Goal: Information Seeking & Learning: Learn about a topic

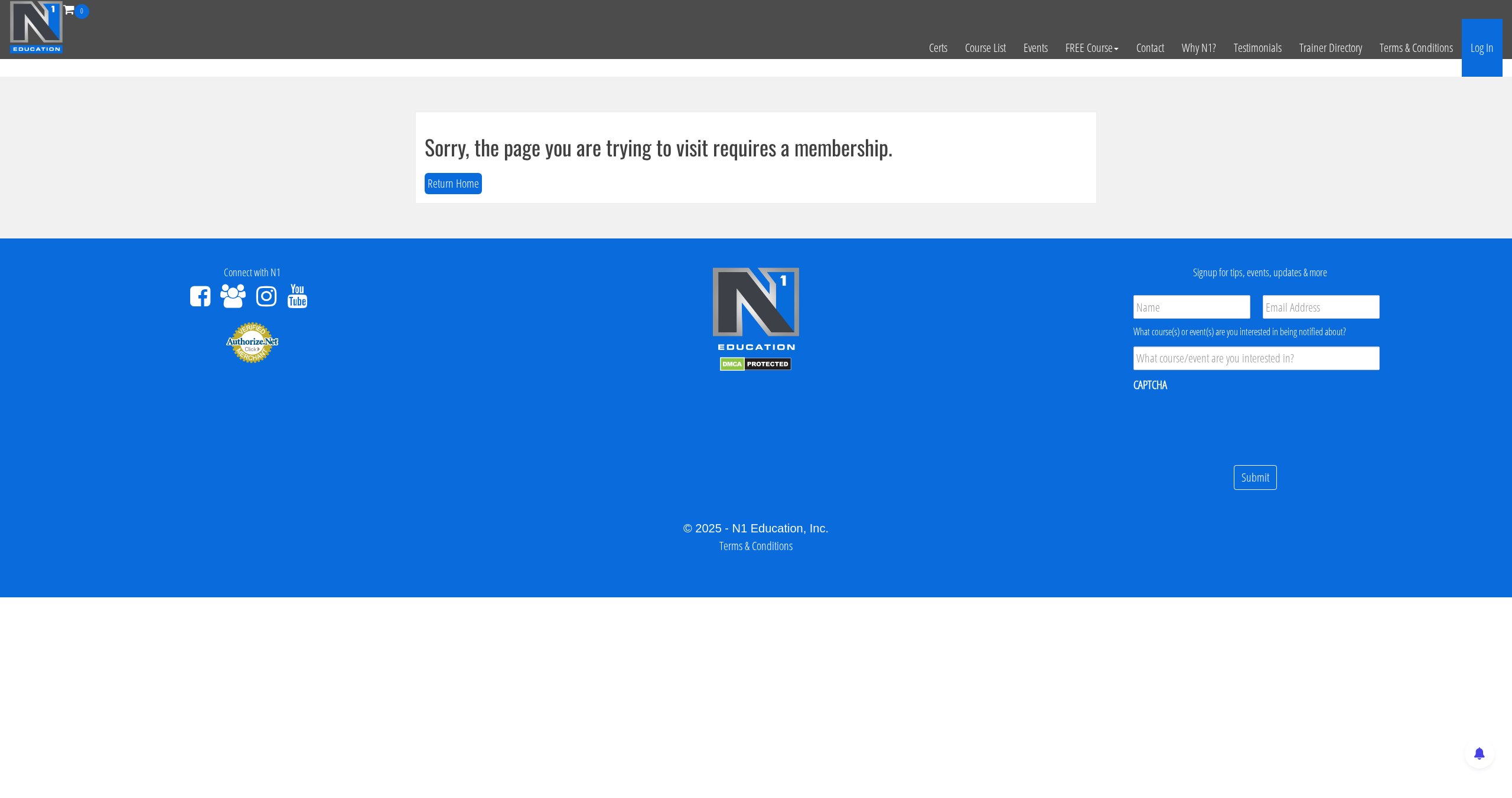
click at [1466, 52] on link "Log In" at bounding box center [1481, 47] width 40 height 58
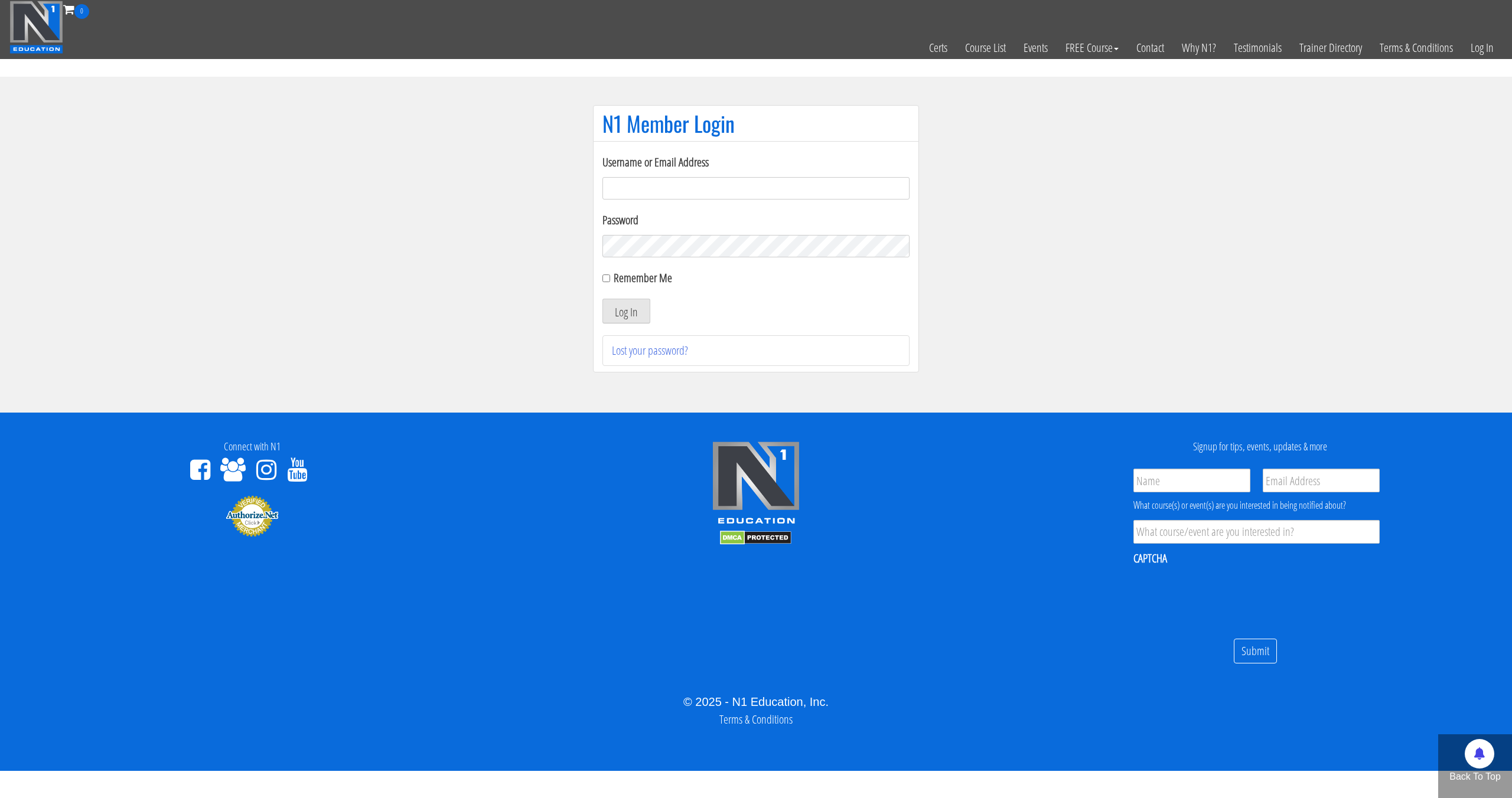
type input "[EMAIL_ADDRESS][DOMAIN_NAME]"
click at [602, 299] on button "Log In" at bounding box center [626, 311] width 48 height 25
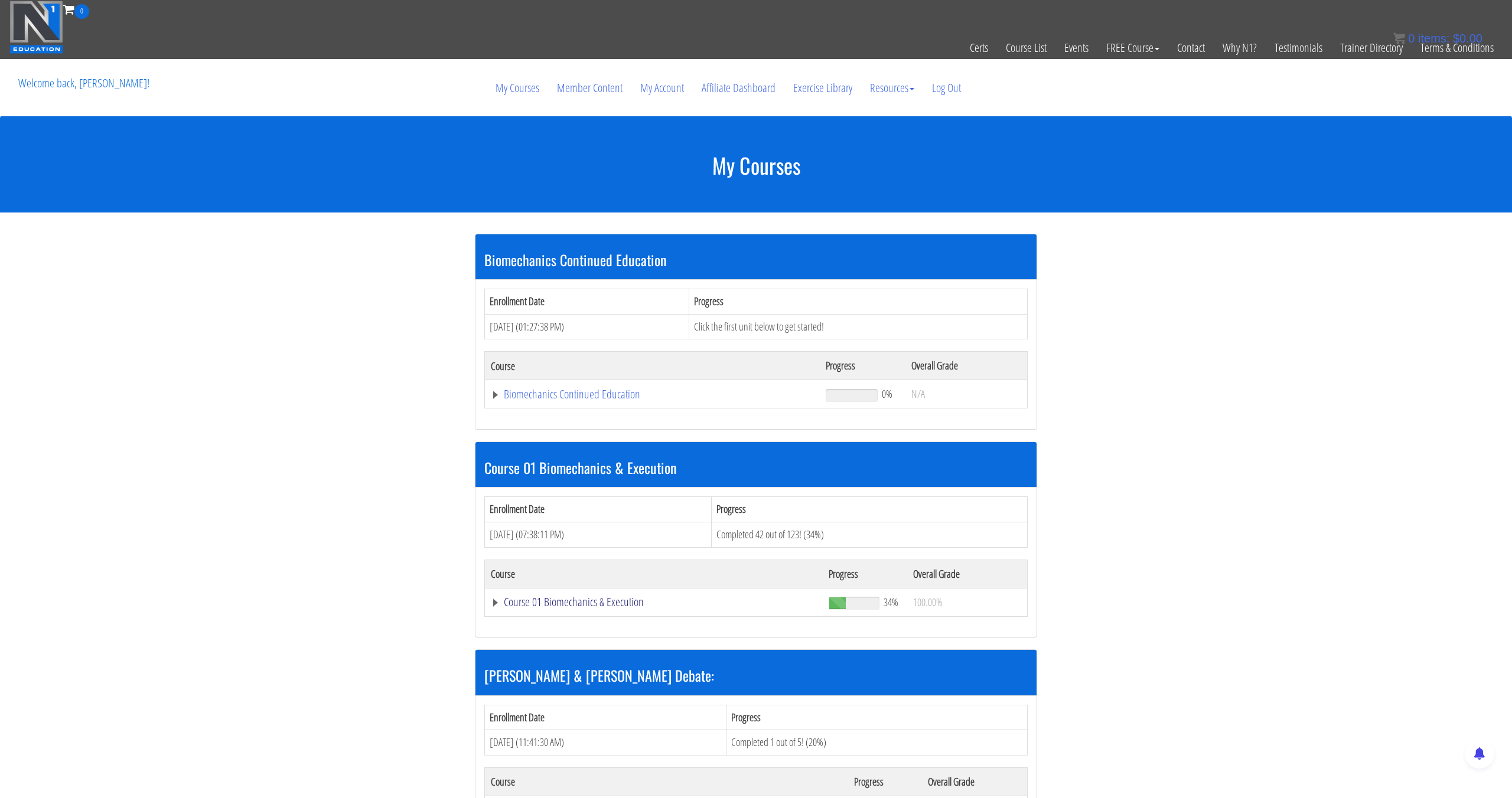
click at [629, 602] on link "Course 01 Biomechanics & Execution" at bounding box center [654, 603] width 326 height 12
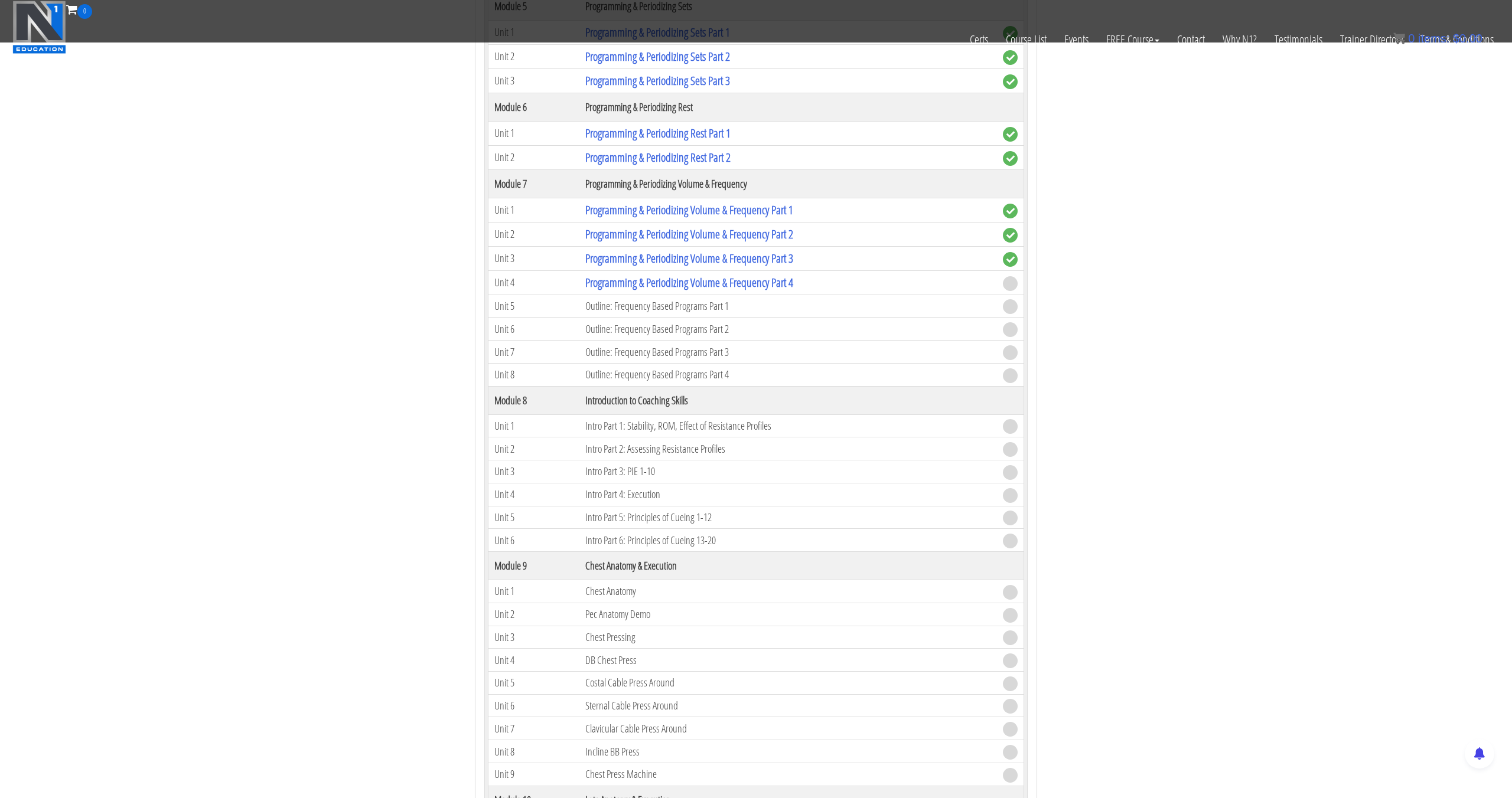
scroll to position [1464, 0]
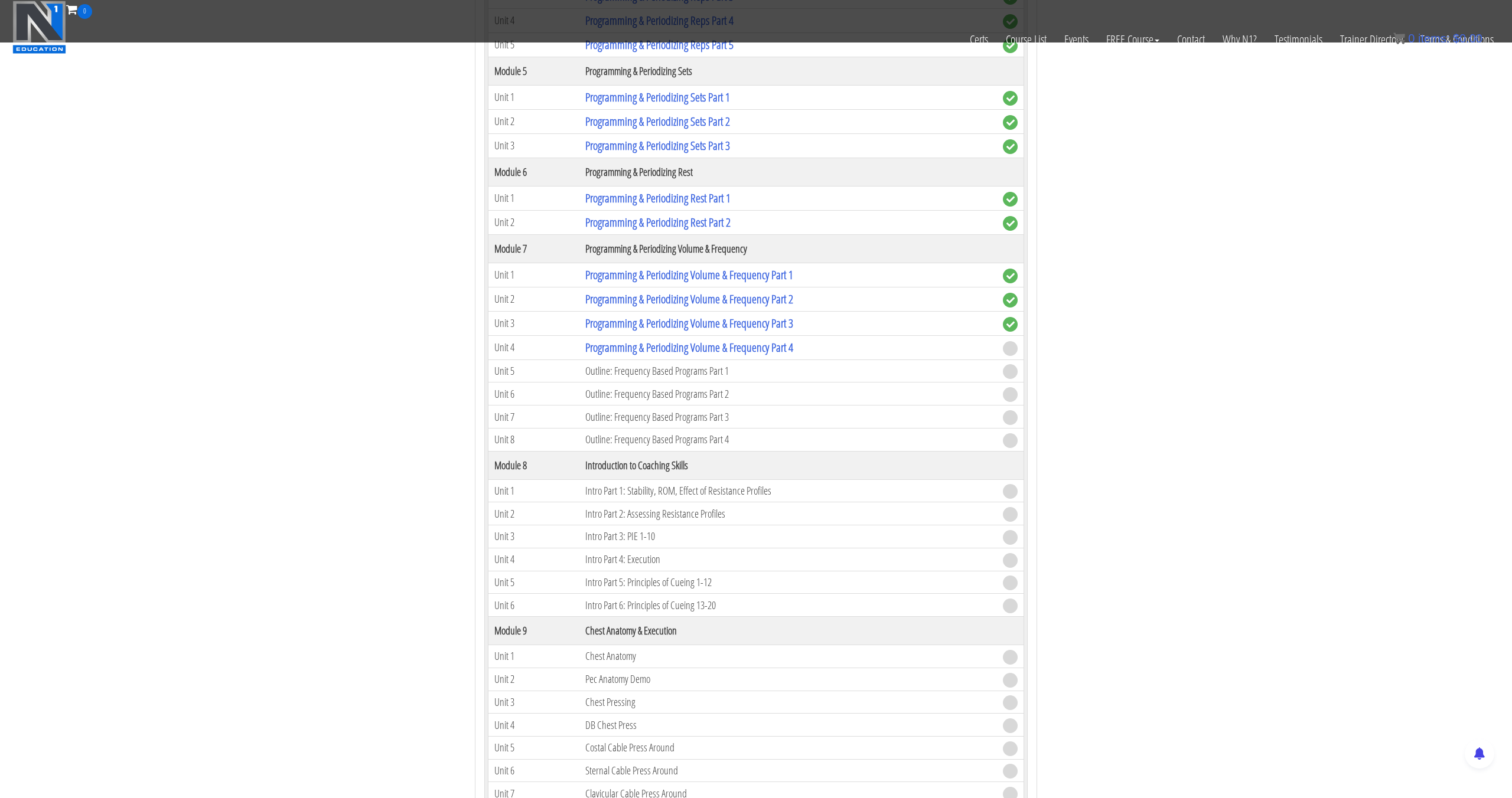
click at [666, 356] on td "Programming & Periodizing Volume & Frequency Part 4" at bounding box center [788, 348] width 418 height 24
click at [668, 352] on link "Programming & Periodizing Volume & Frequency Part 4" at bounding box center [689, 347] width 208 height 16
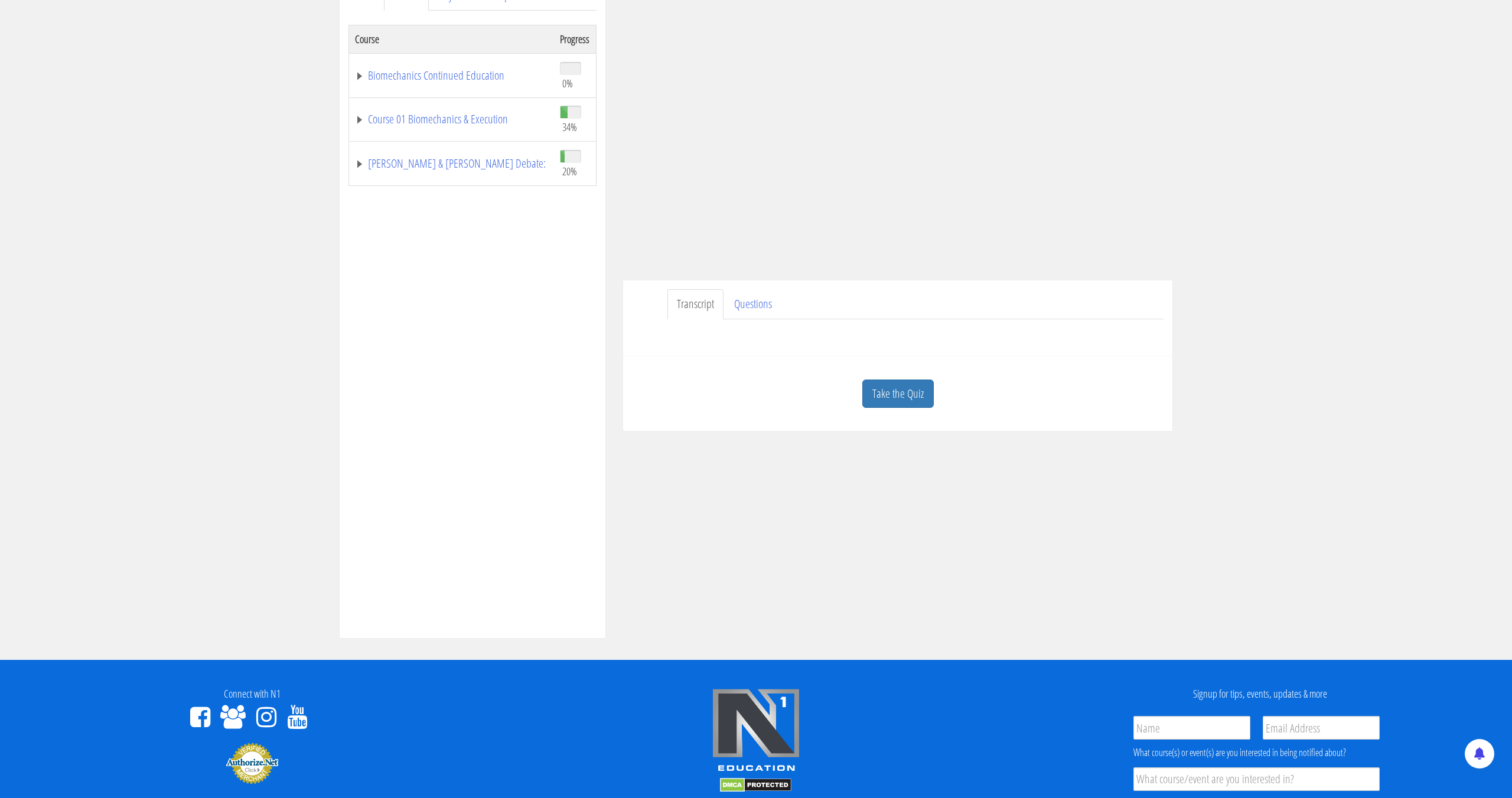
scroll to position [182, 0]
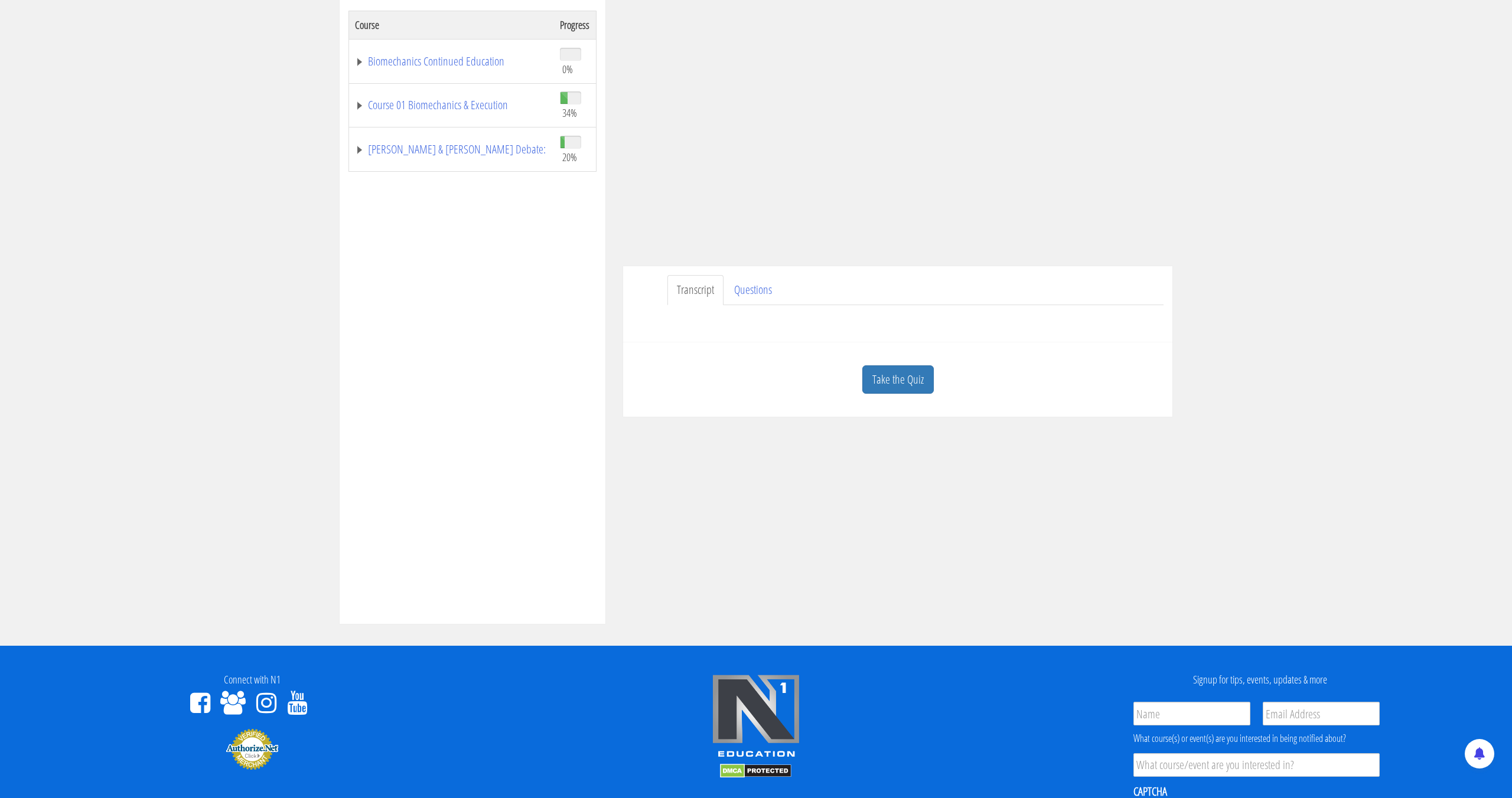
click at [901, 395] on div "Take the Quiz" at bounding box center [897, 380] width 531 height 58
click at [908, 386] on link "Take the Quiz" at bounding box center [897, 380] width 71 height 29
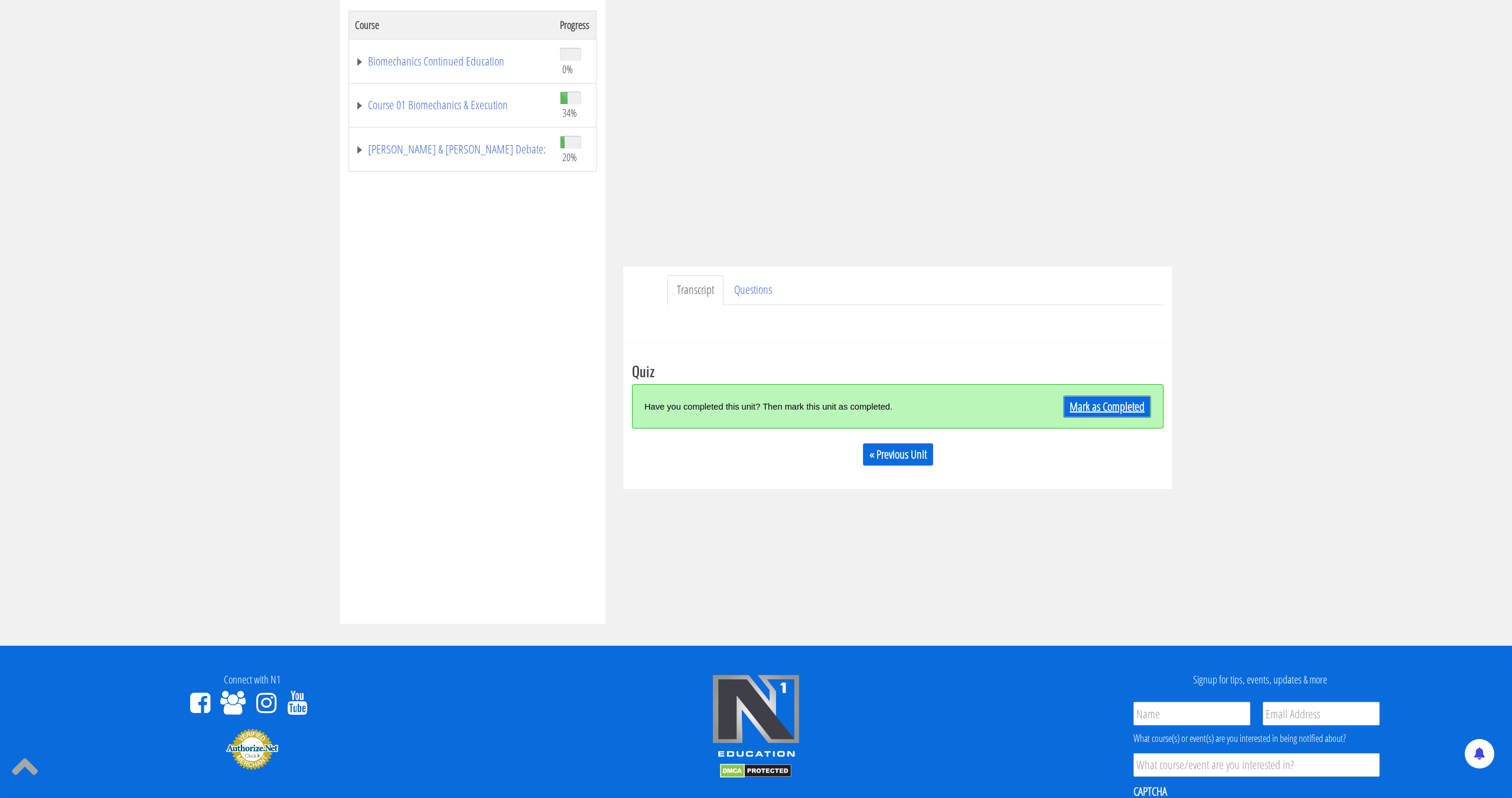
click at [1077, 412] on link "Mark as Completed" at bounding box center [1106, 406] width 88 height 22
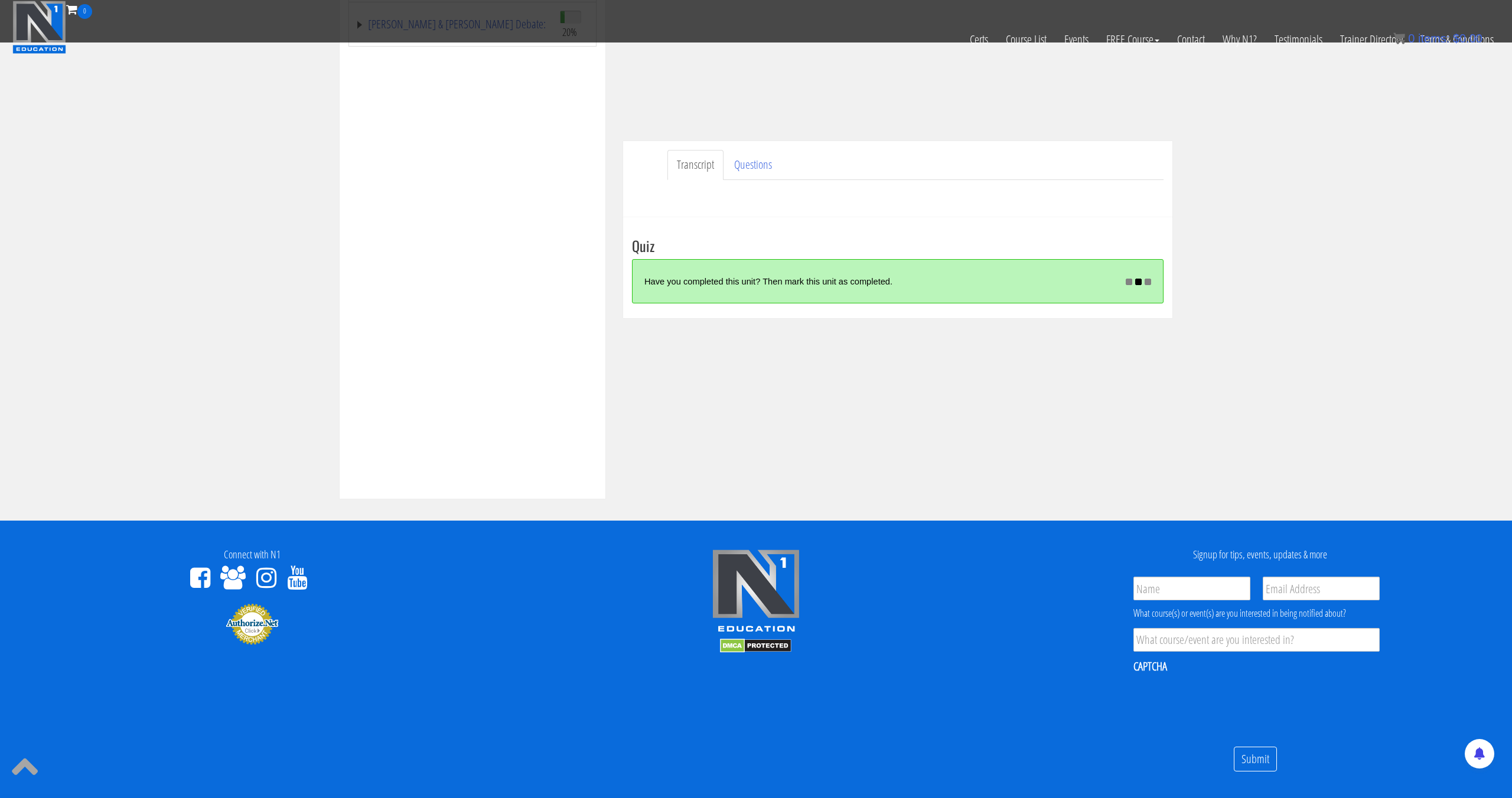
scroll to position [249, 0]
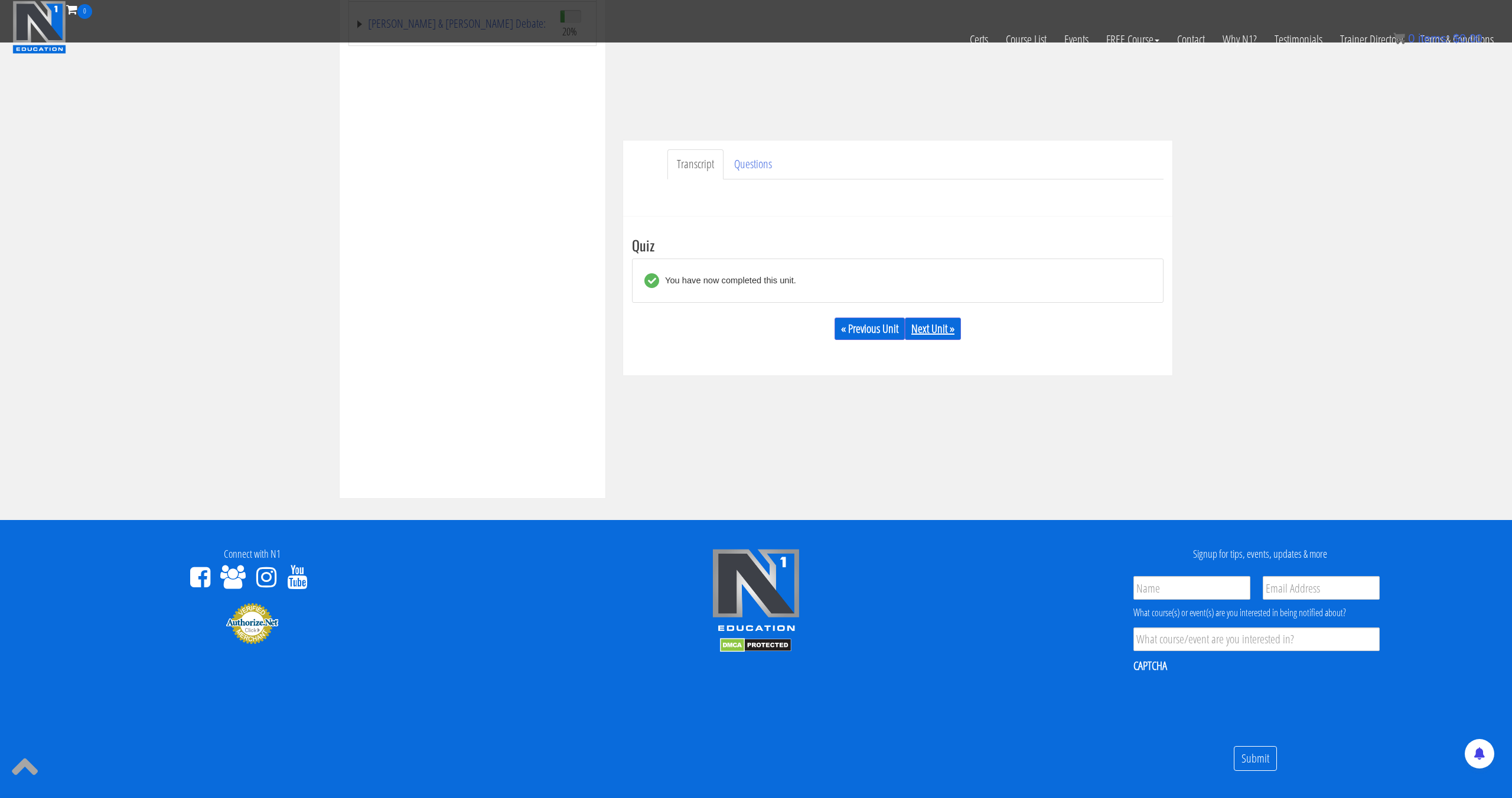
click at [945, 331] on link "Next Unit »" at bounding box center [933, 329] width 56 height 22
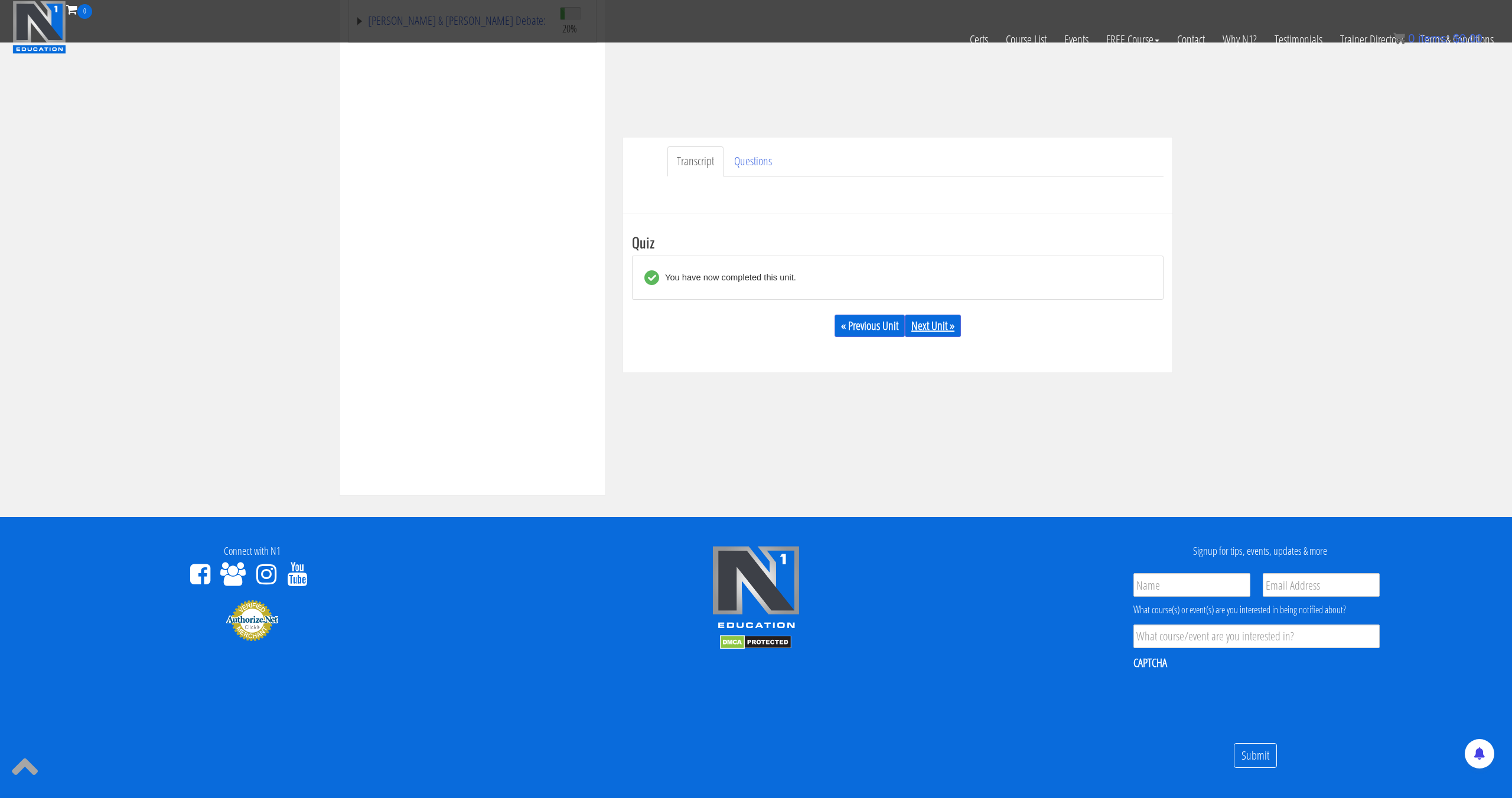
scroll to position [253, 0]
